Goal: Information Seeking & Learning: Learn about a topic

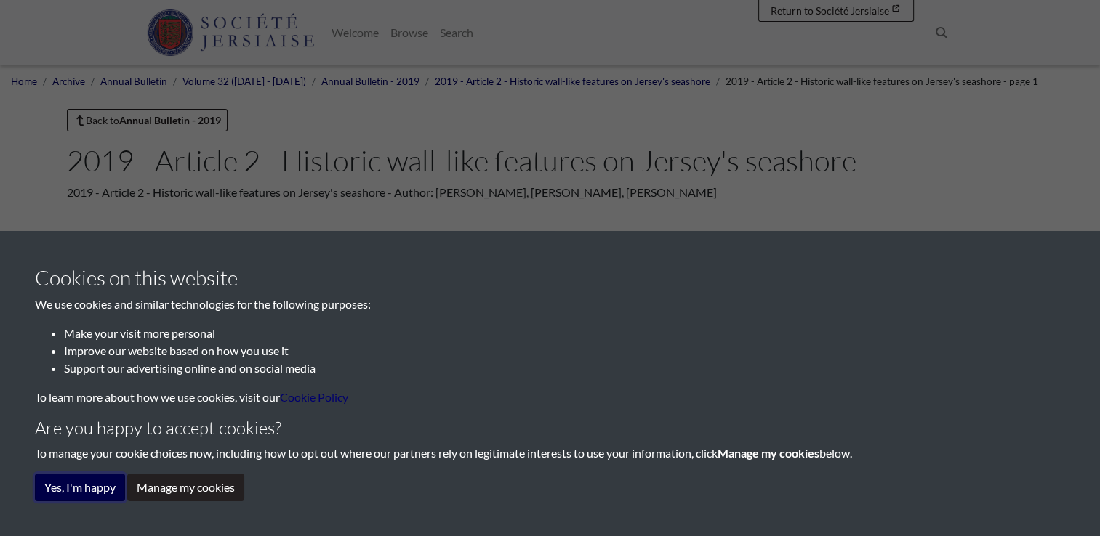
click at [76, 495] on button "Yes, I'm happy" at bounding box center [80, 488] width 90 height 28
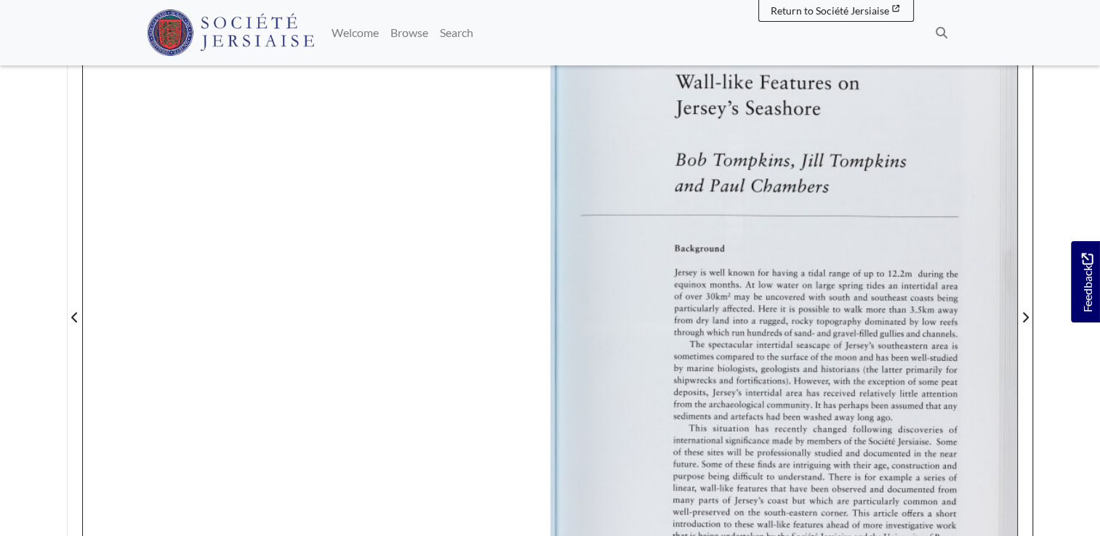
scroll to position [277, 0]
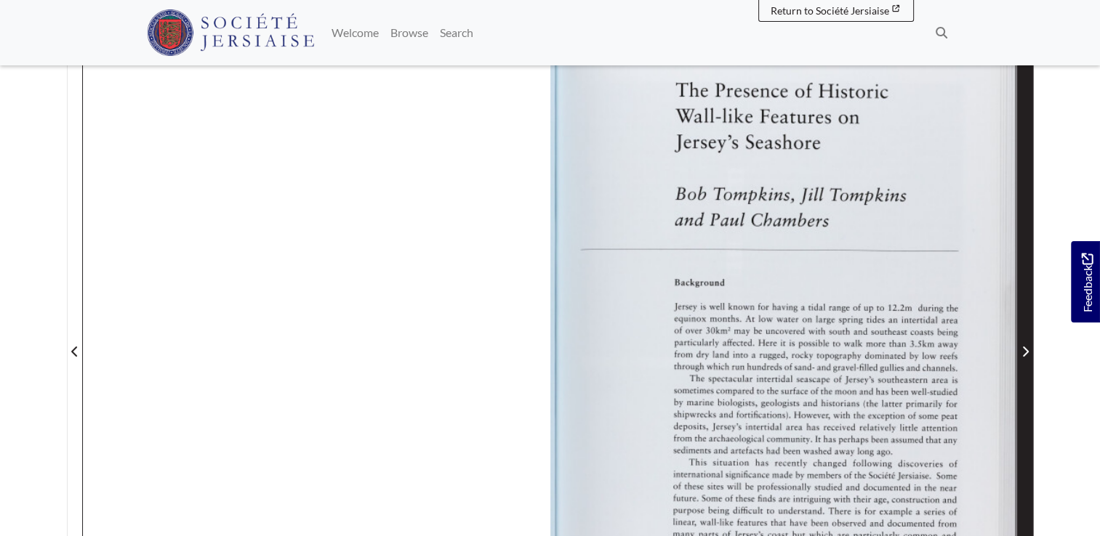
click at [1023, 346] on icon "Next Page" at bounding box center [1024, 352] width 7 height 12
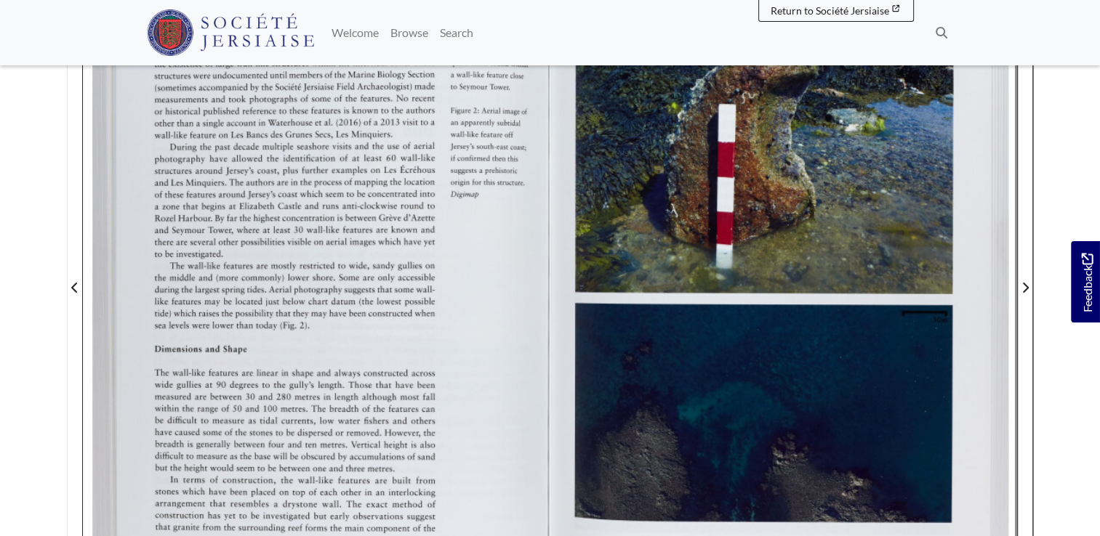
scroll to position [422, 0]
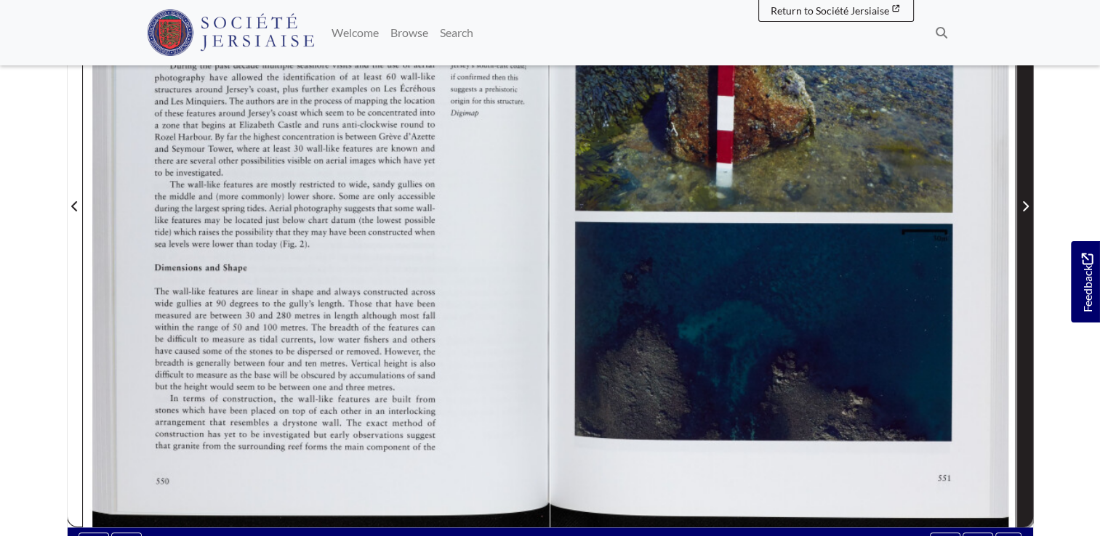
click at [1025, 201] on icon "Next Page" at bounding box center [1024, 207] width 7 height 12
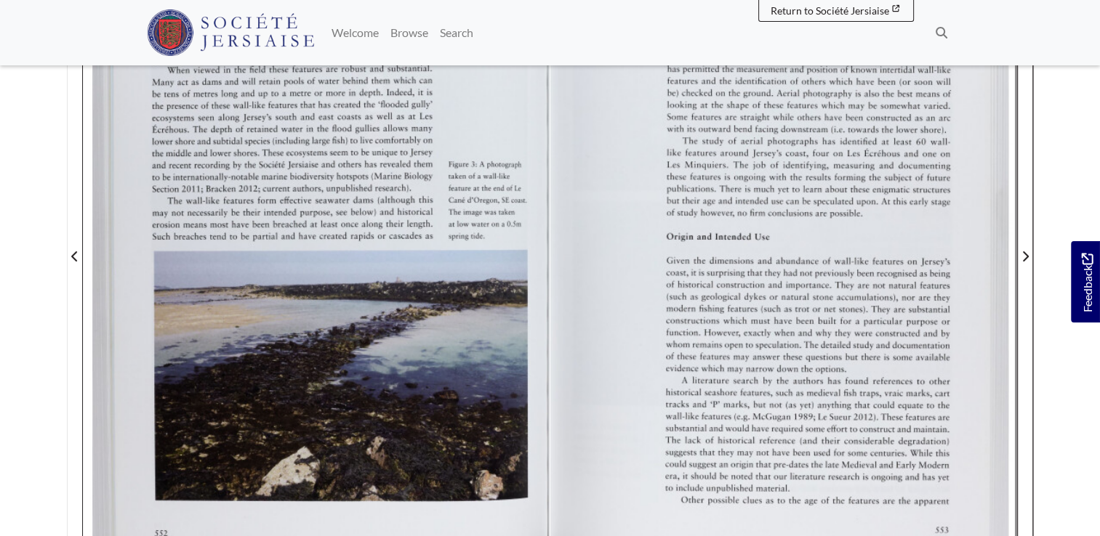
scroll to position [350, 0]
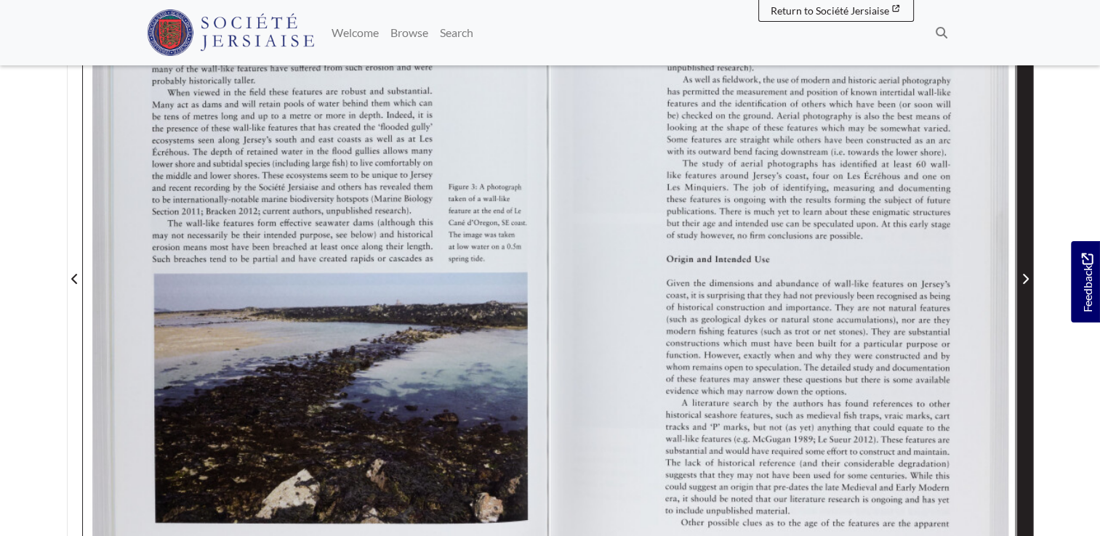
click at [1023, 276] on icon "Next Page" at bounding box center [1024, 279] width 7 height 12
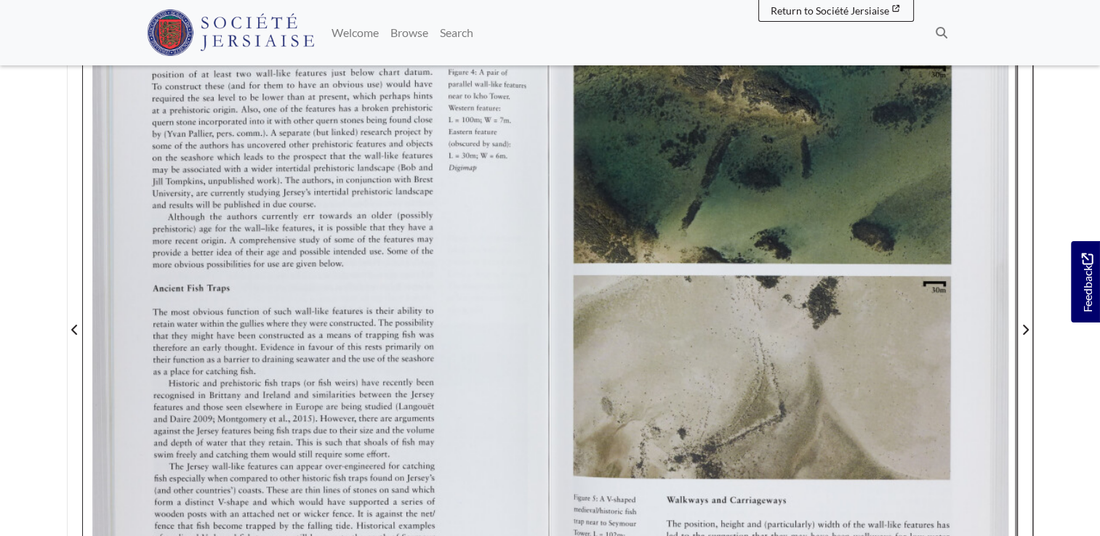
scroll to position [277, 0]
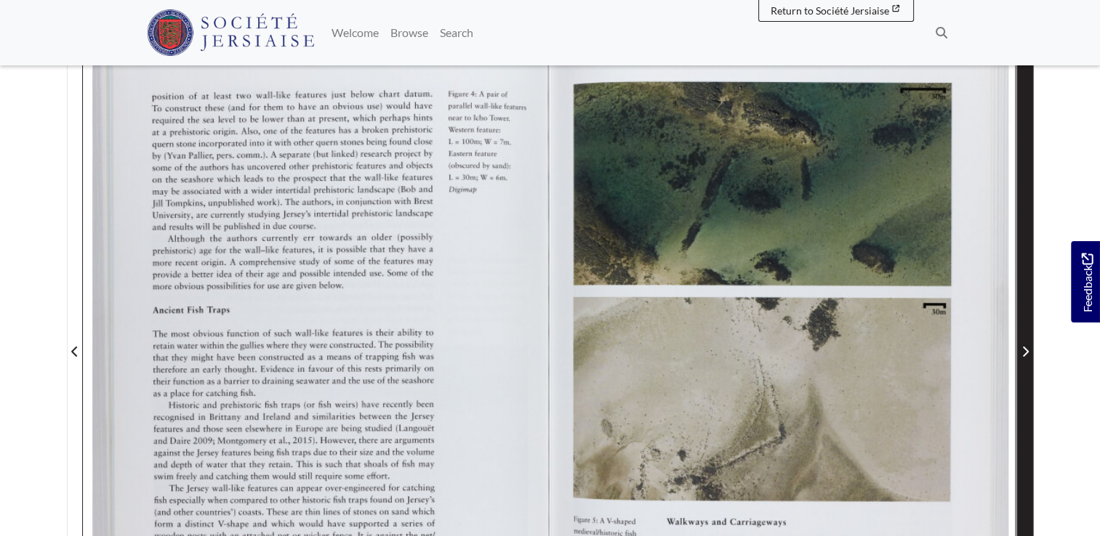
click at [1023, 352] on icon "Next Page" at bounding box center [1024, 352] width 7 height 12
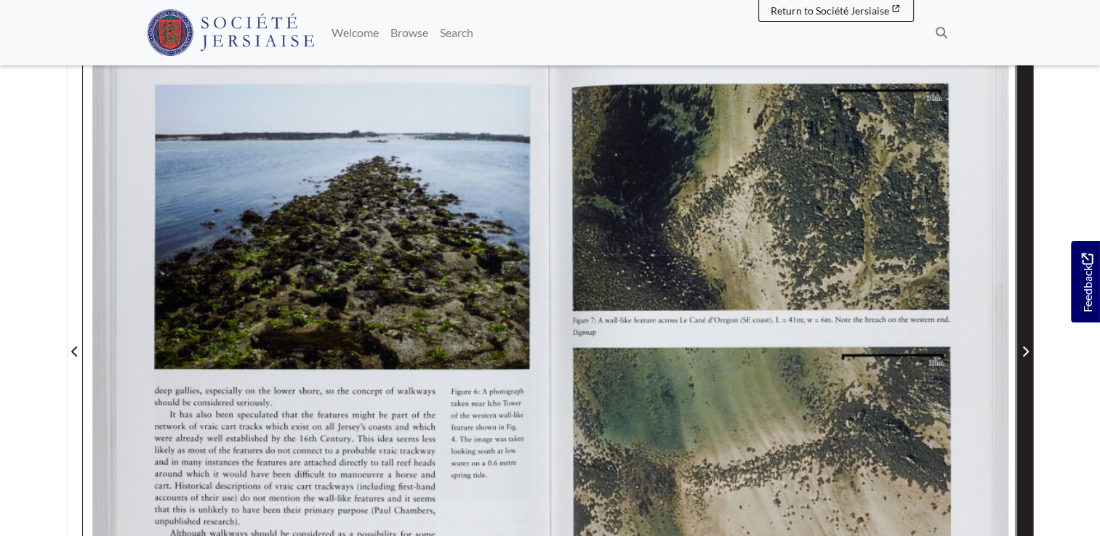
click at [1023, 352] on icon "Next Page" at bounding box center [1024, 352] width 7 height 12
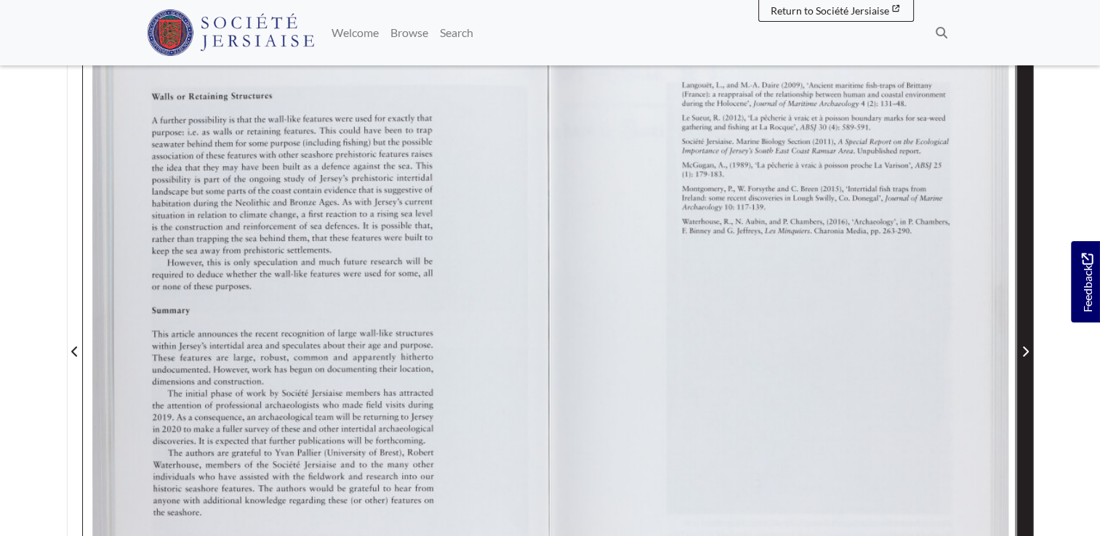
click at [1023, 352] on icon "Next Page" at bounding box center [1024, 352] width 7 height 12
click at [1021, 348] on icon "Next Page" at bounding box center [1024, 352] width 7 height 12
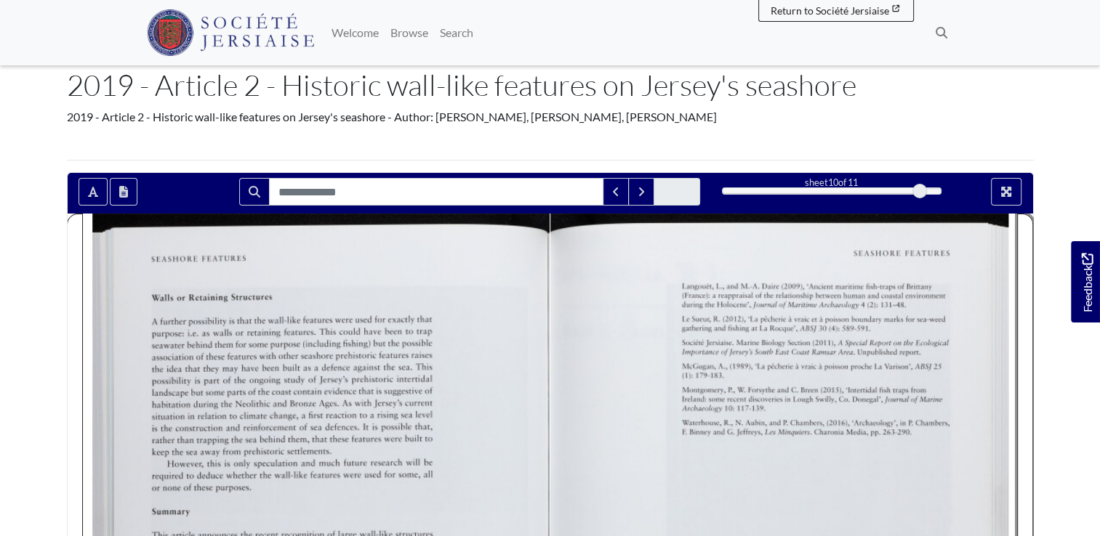
scroll to position [59, 0]
